Goal: Task Accomplishment & Management: Use online tool/utility

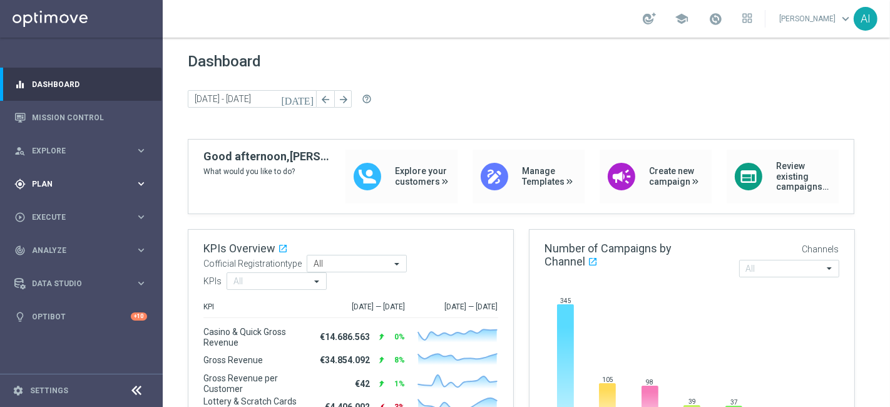
click at [65, 184] on span "Plan" at bounding box center [83, 184] width 103 height 8
click at [76, 246] on span "Templates" at bounding box center [78, 248] width 90 height 8
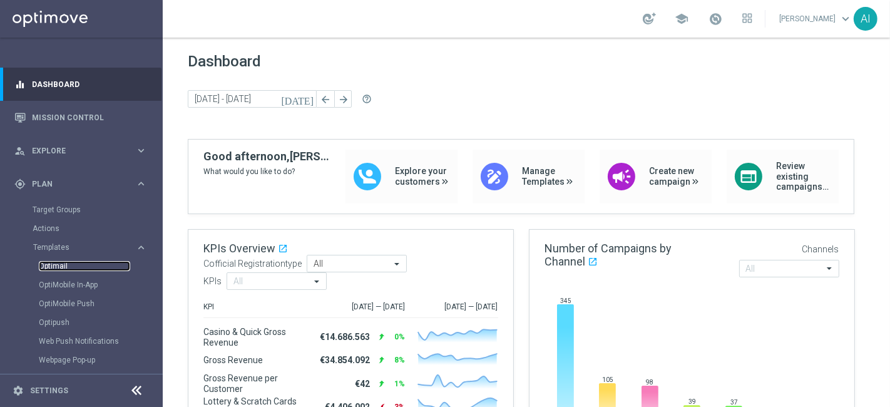
click at [53, 264] on link "Optimail" at bounding box center [84, 266] width 91 height 10
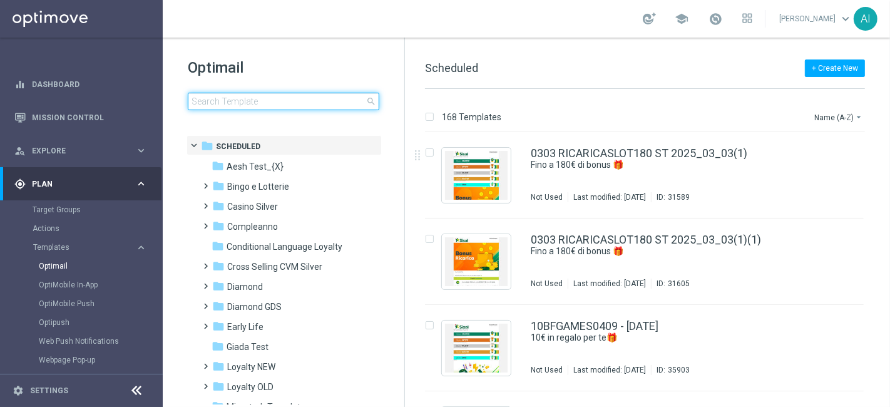
click at [220, 105] on input at bounding box center [284, 102] width 192 height 18
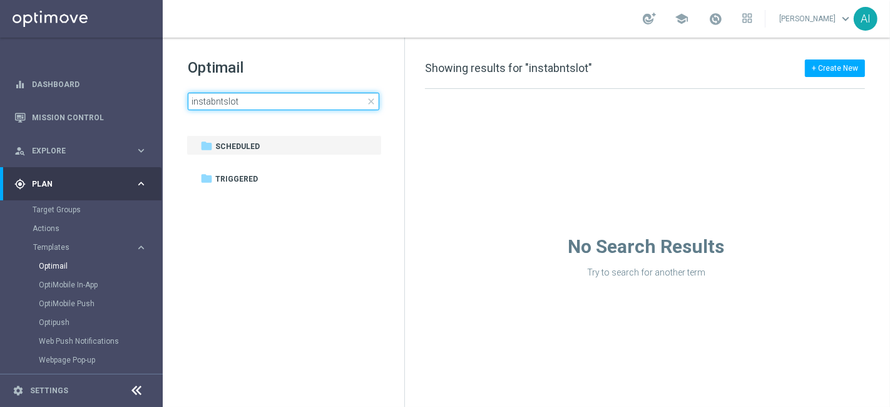
drag, startPoint x: 211, startPoint y: 101, endPoint x: 225, endPoint y: 86, distance: 20.4
click at [214, 100] on input "instabntslot" at bounding box center [284, 102] width 192 height 18
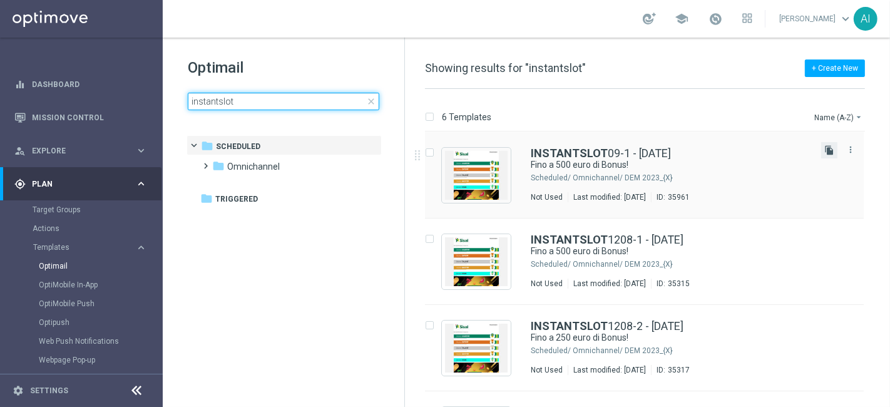
type input "instantslot"
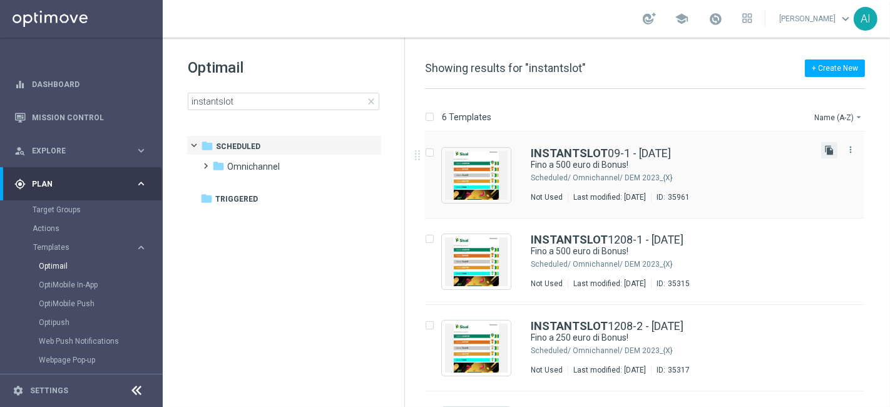
click at [827, 152] on icon "file_copy" at bounding box center [830, 150] width 10 height 10
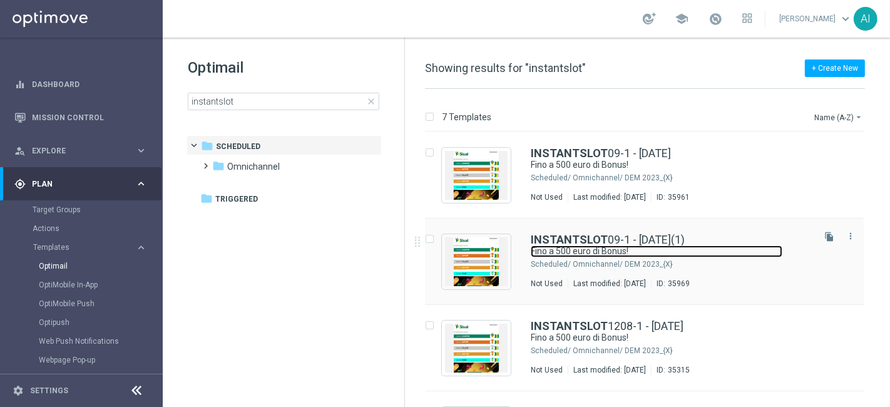
click at [692, 251] on link "Fino a 500 euro di Bonus!" at bounding box center [657, 251] width 252 height 12
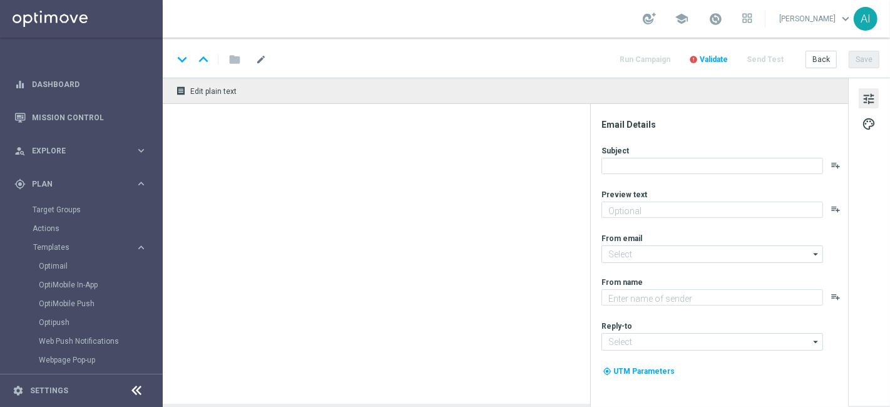
type input "INSTANTSLOT09-1 - [DATE](1)"
type textarea "Scopri cosa ti abbiamo riservato"
type input "[EMAIL_ADDRESS][DOMAIN_NAME]"
type textarea "Sisal"
type input "[EMAIL_ADDRESS][DOMAIN_NAME]"
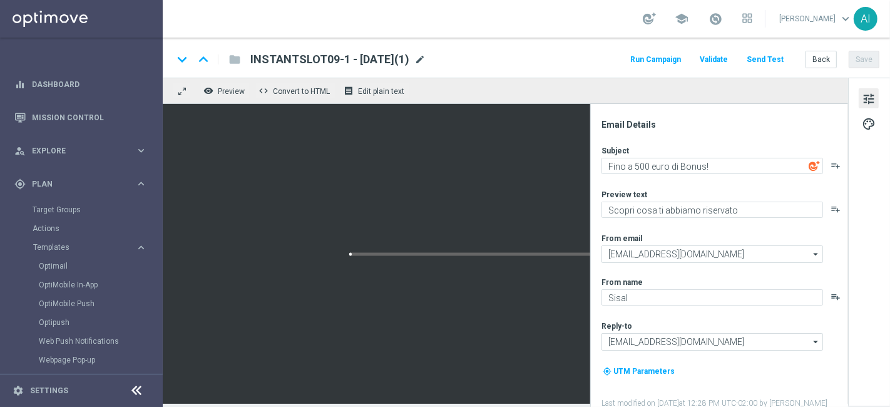
click at [426, 56] on span "mode_edit" at bounding box center [419, 59] width 11 height 11
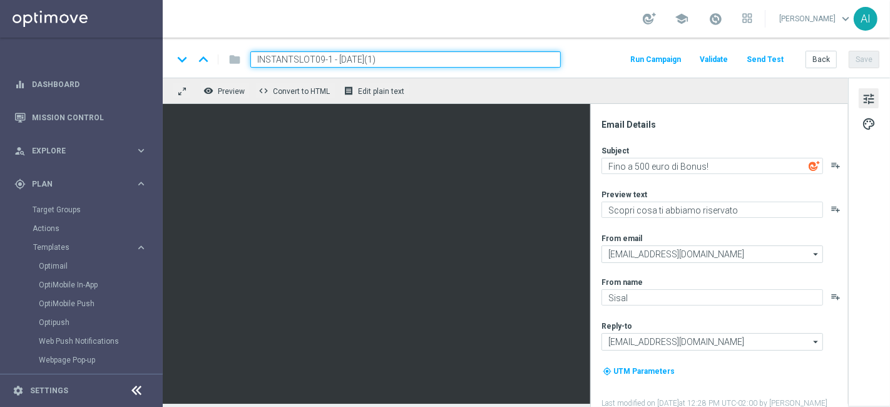
click at [326, 54] on input "INSTANTSLOT09-1 - [DATE](1)" at bounding box center [405, 59] width 311 height 16
drag, startPoint x: 380, startPoint y: 58, endPoint x: 583, endPoint y: 50, distance: 203.0
click at [582, 50] on div "keyboard_arrow_down keyboard_arrow_up folder INSTANTSLOT09-2 - [DATE](1) Run Ca…" at bounding box center [527, 58] width 728 height 40
type input "INSTANTSLOT09-2 - [DATE]"
click at [865, 54] on button "Save" at bounding box center [864, 60] width 31 height 18
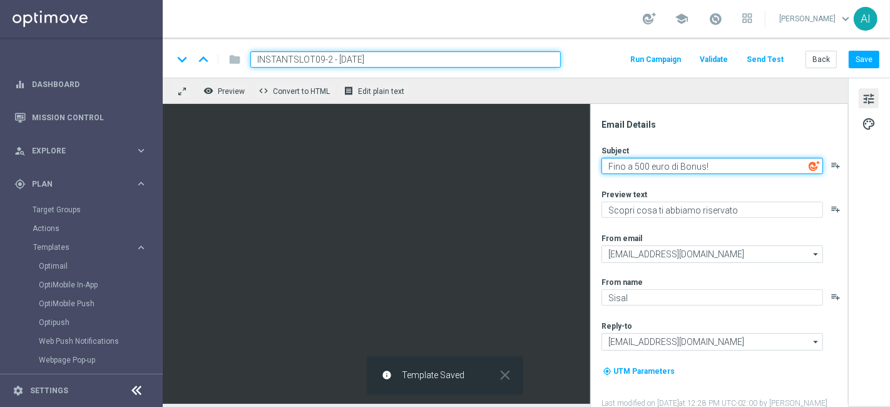
click at [637, 168] on textarea "Fino a 500 euro di Bonus!" at bounding box center [713, 166] width 222 height 16
type textarea "Fino a 250 euro di Bonus!"
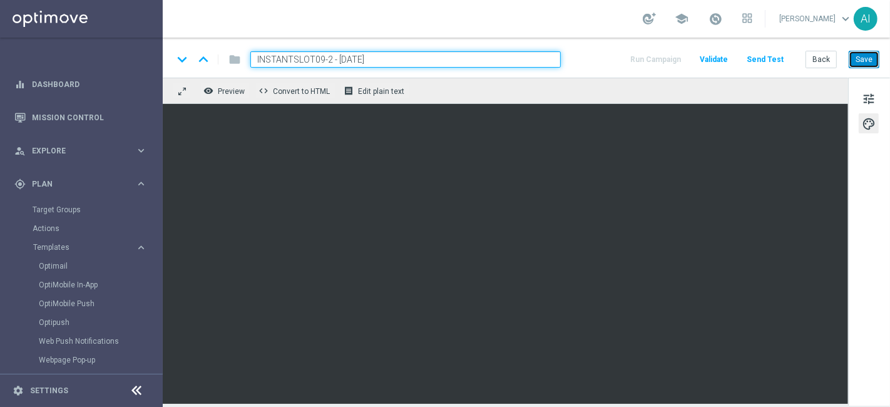
click at [870, 53] on button "Save" at bounding box center [864, 60] width 31 height 18
drag, startPoint x: 351, startPoint y: 61, endPoint x: 108, endPoint y: 61, distance: 242.9
click at [108, 61] on main "equalizer Dashboard Mission Control" at bounding box center [445, 203] width 890 height 407
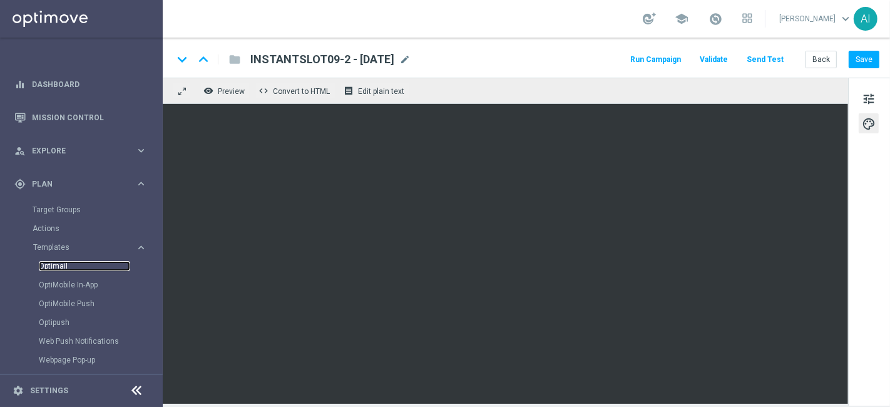
click at [51, 267] on link "Optimail" at bounding box center [84, 266] width 91 height 10
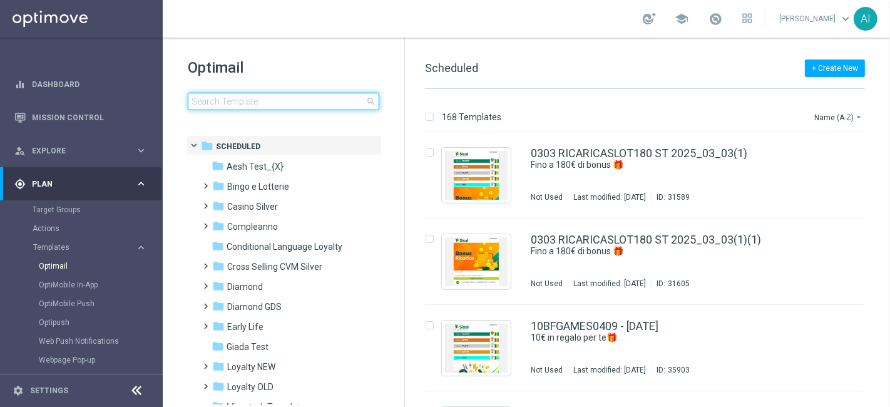
click at [262, 93] on input at bounding box center [284, 102] width 192 height 18
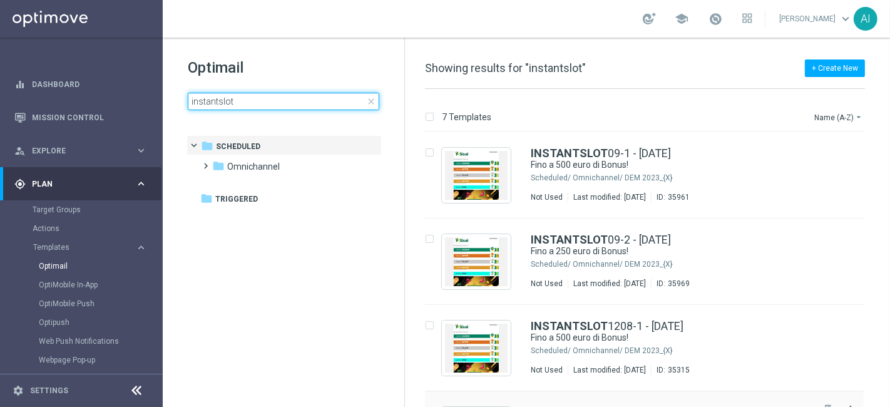
type input "instantslot"
